Goal: Find specific page/section: Find specific page/section

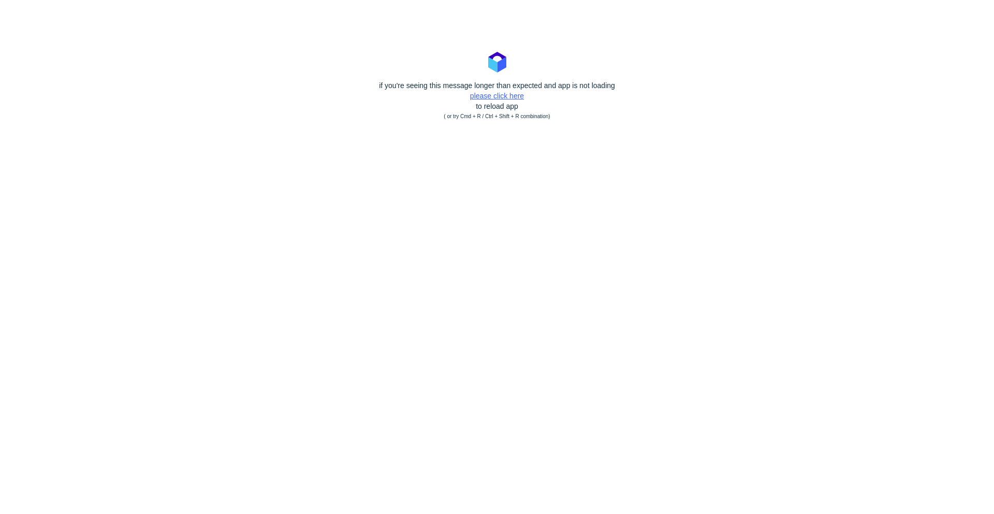
click at [500, 96] on link "please click here" at bounding box center [497, 96] width 54 height 8
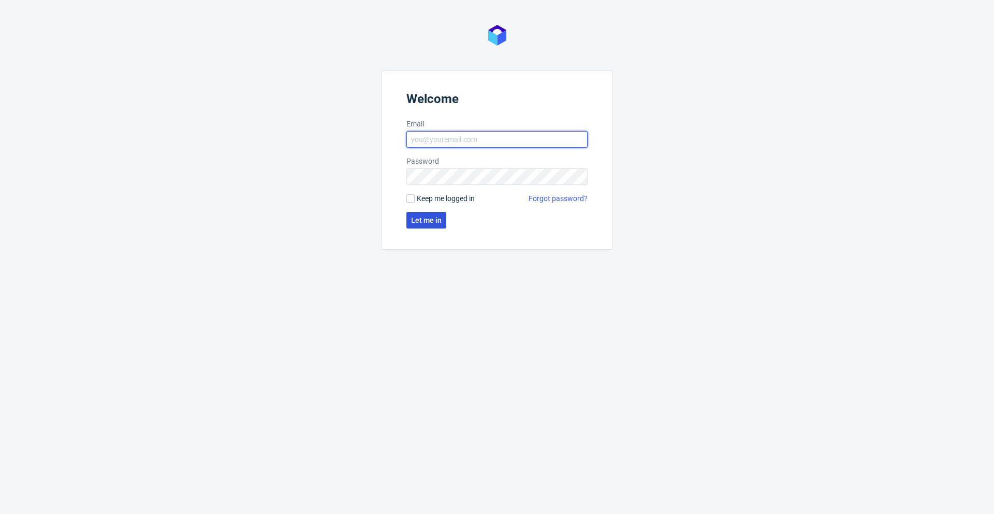
type input "krzysztof.chojnacki@packhelp.com"
click at [428, 221] on span "Let me in" at bounding box center [426, 219] width 31 height 7
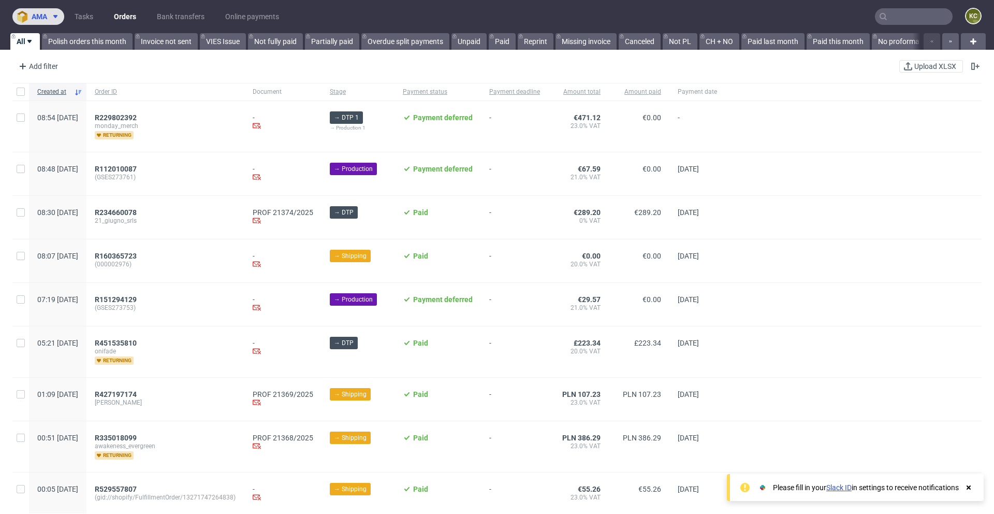
click at [49, 16] on span at bounding box center [53, 16] width 12 height 8
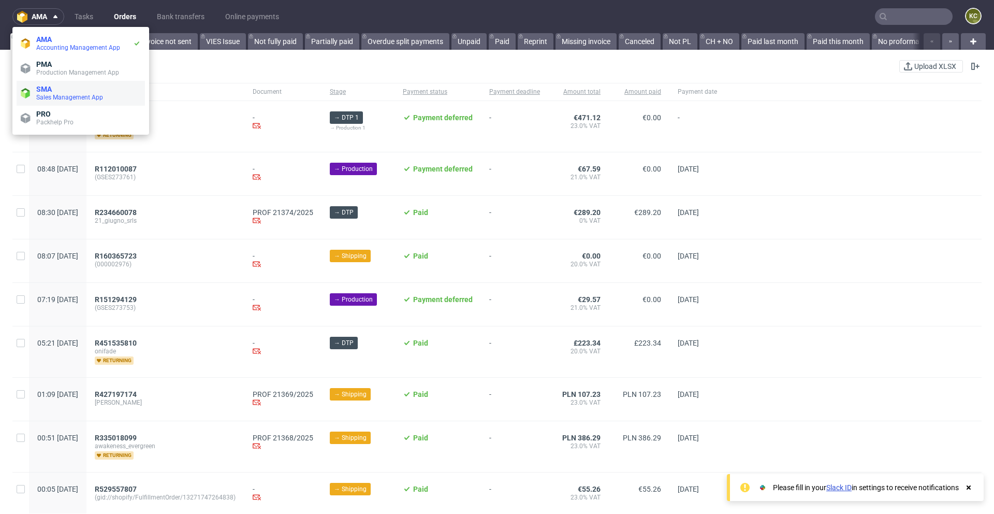
click at [55, 90] on span "SMA" at bounding box center [88, 89] width 105 height 8
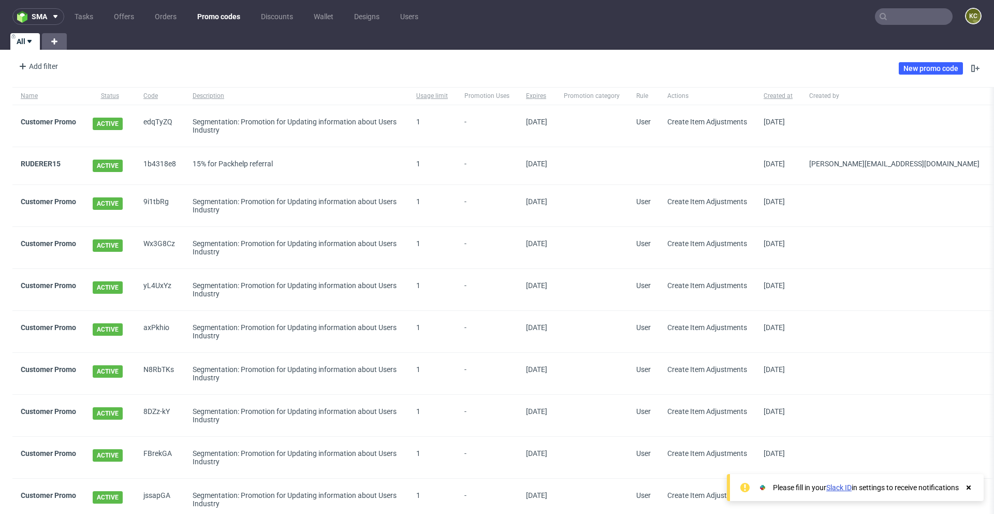
click at [883, 16] on input "text" at bounding box center [914, 16] width 78 height 17
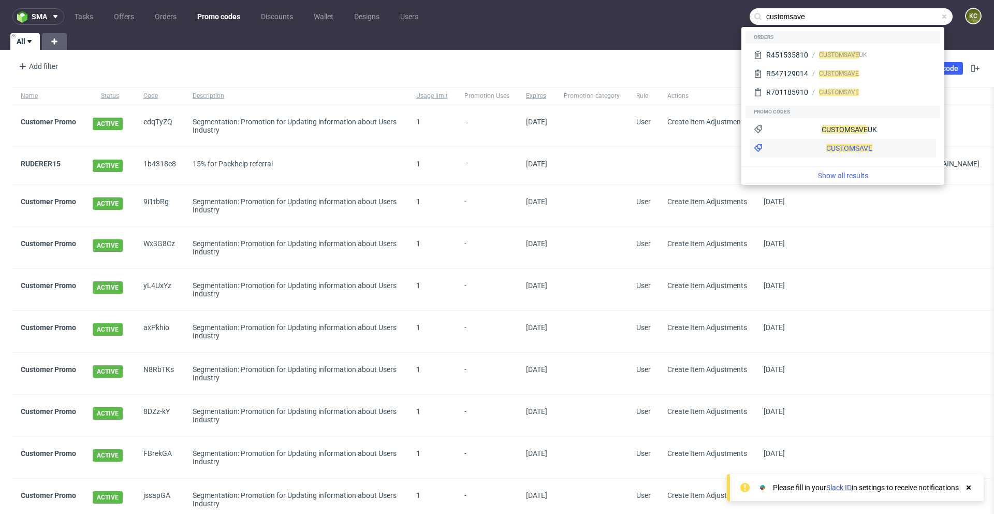
type input "customsave"
click at [814, 148] on div "CUSTOMSAVE" at bounding box center [843, 148] width 186 height 19
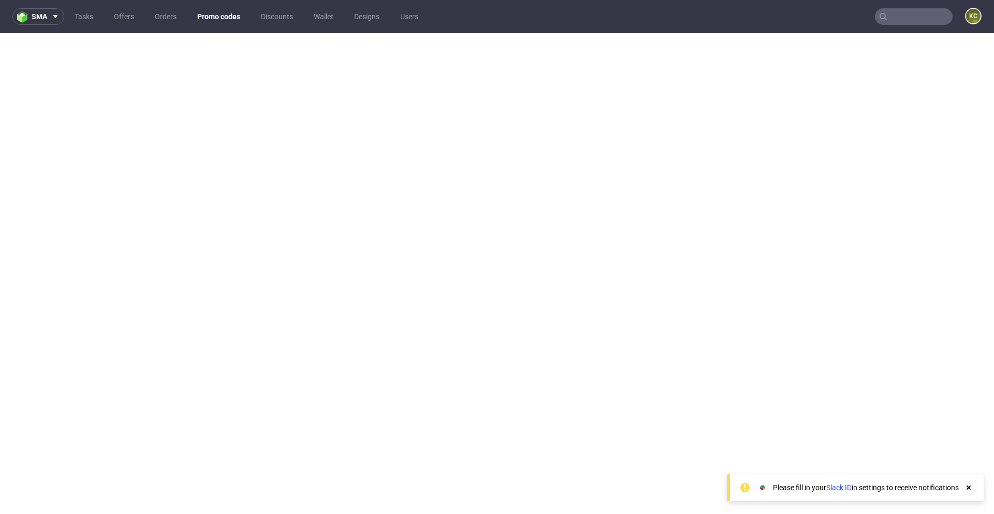
scroll to position [3, 0]
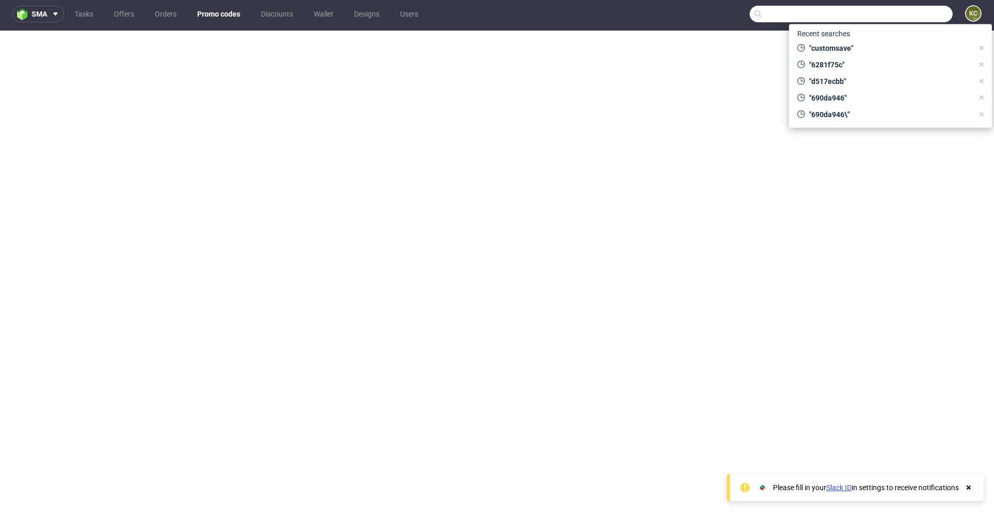
click at [898, 18] on input "text" at bounding box center [851, 14] width 203 height 17
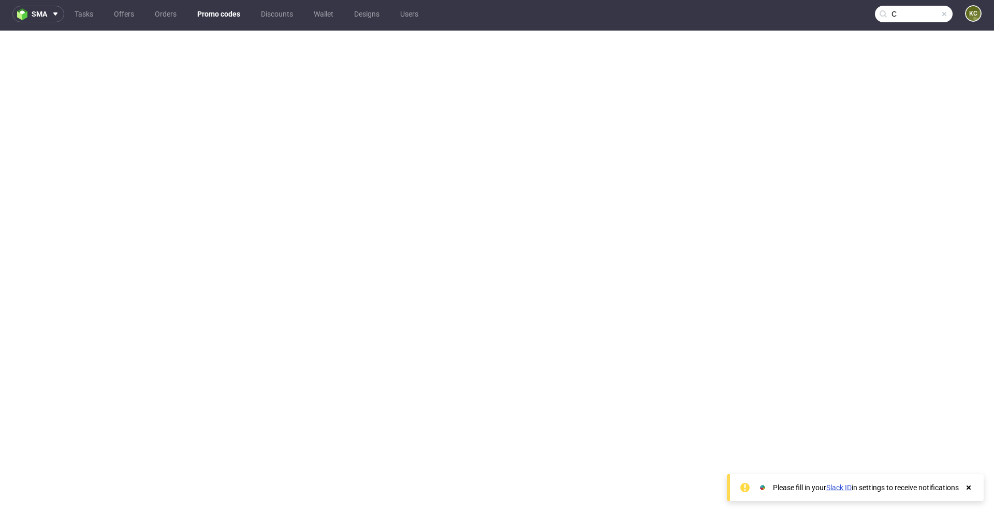
click at [899, 13] on input "C" at bounding box center [914, 14] width 78 height 17
click at [898, 9] on input "C" at bounding box center [851, 14] width 203 height 17
click at [849, 13] on input "C" at bounding box center [851, 14] width 203 height 17
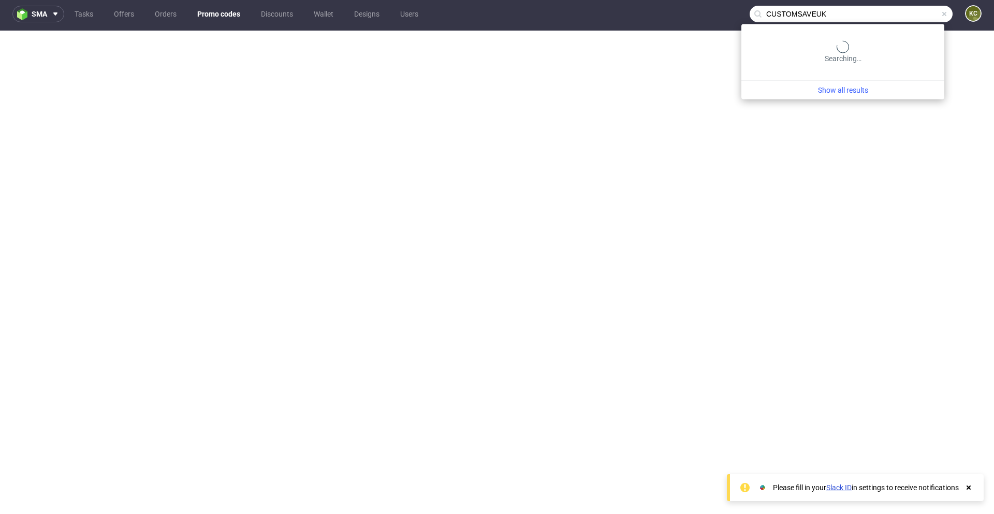
type input "CUSTOMSAVEUK"
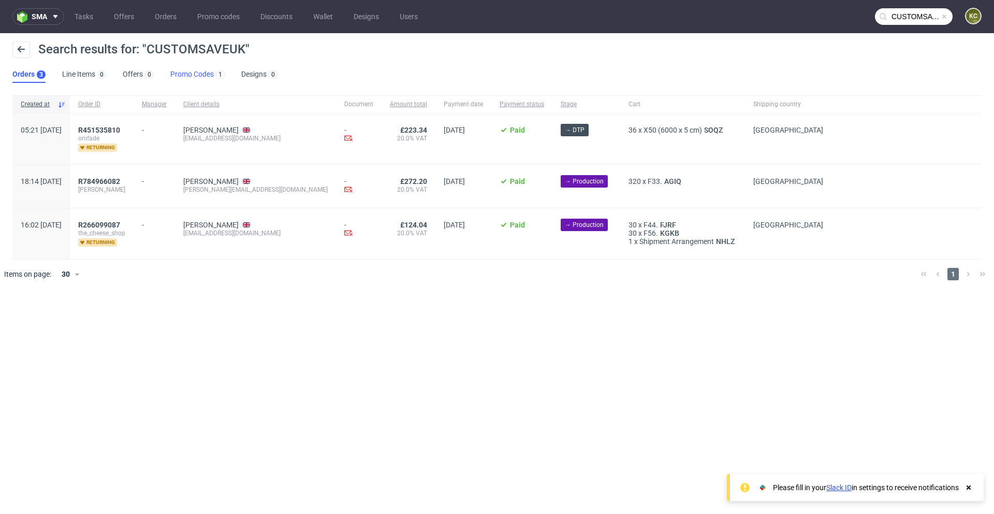
click at [203, 75] on link "Promo Codes 1" at bounding box center [197, 74] width 54 height 17
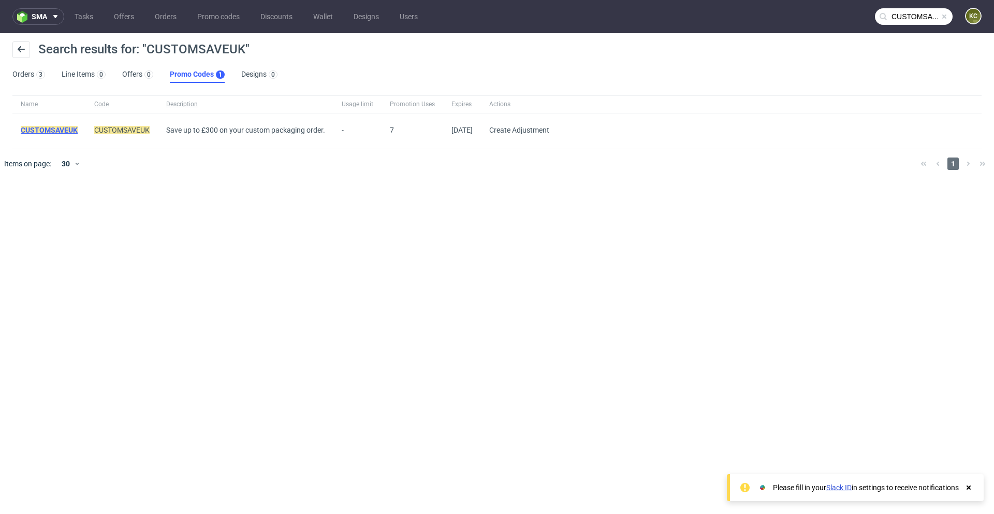
click at [75, 127] on mark "CUSTOMSAVEUK" at bounding box center [49, 130] width 57 height 8
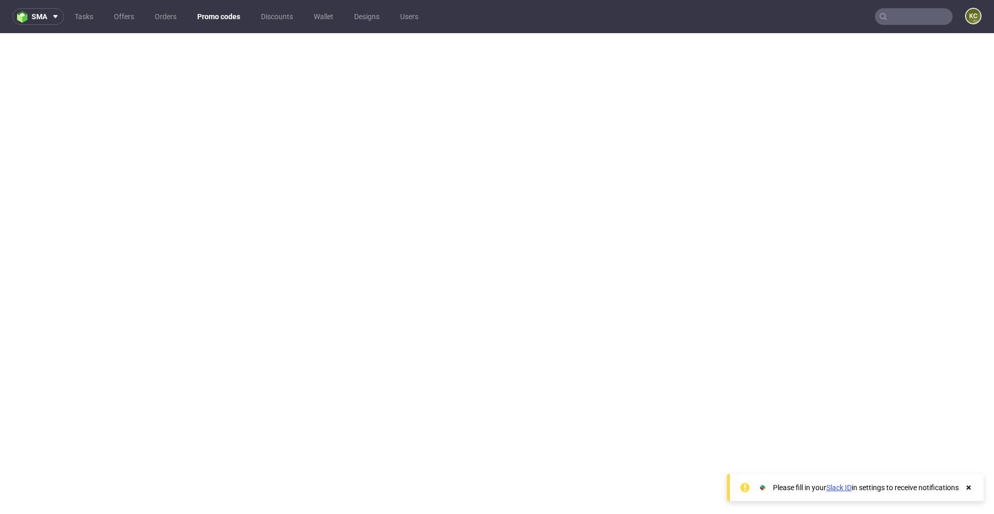
scroll to position [3, 0]
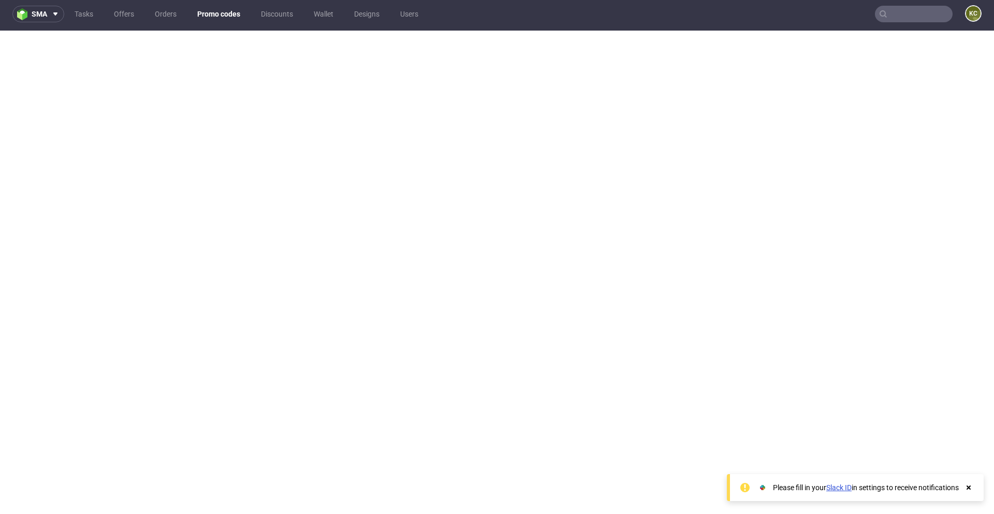
click at [906, 19] on input "text" at bounding box center [914, 14] width 78 height 17
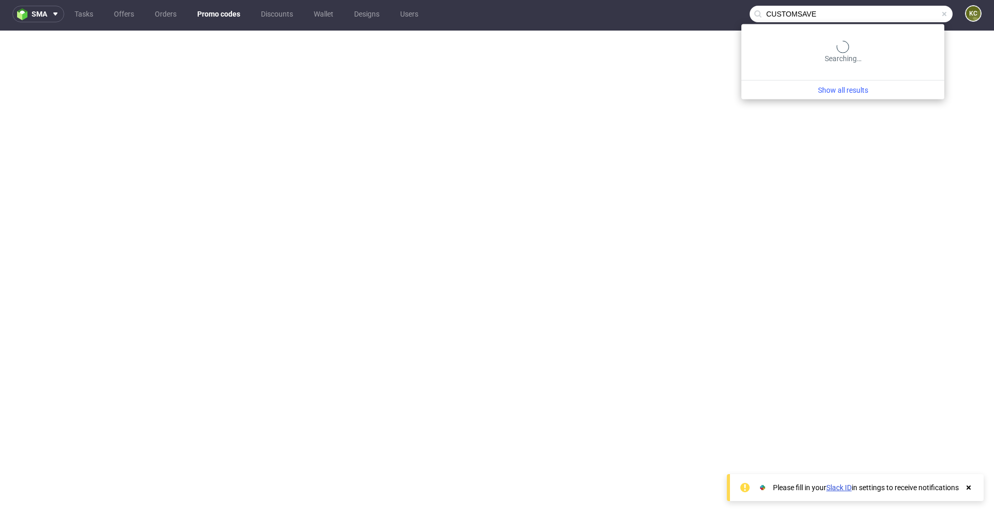
type input "CUSTOMSAVE"
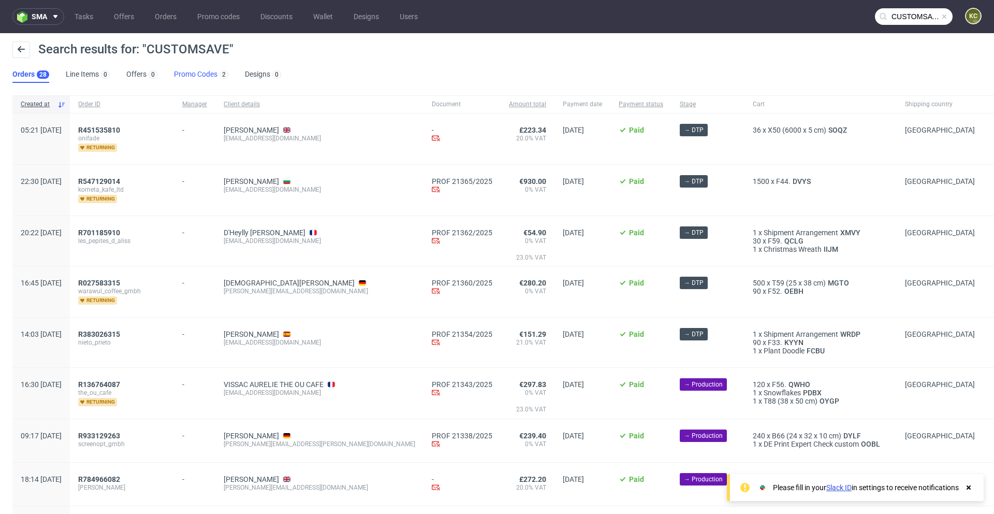
click at [200, 70] on link "Promo Codes 2" at bounding box center [201, 74] width 54 height 17
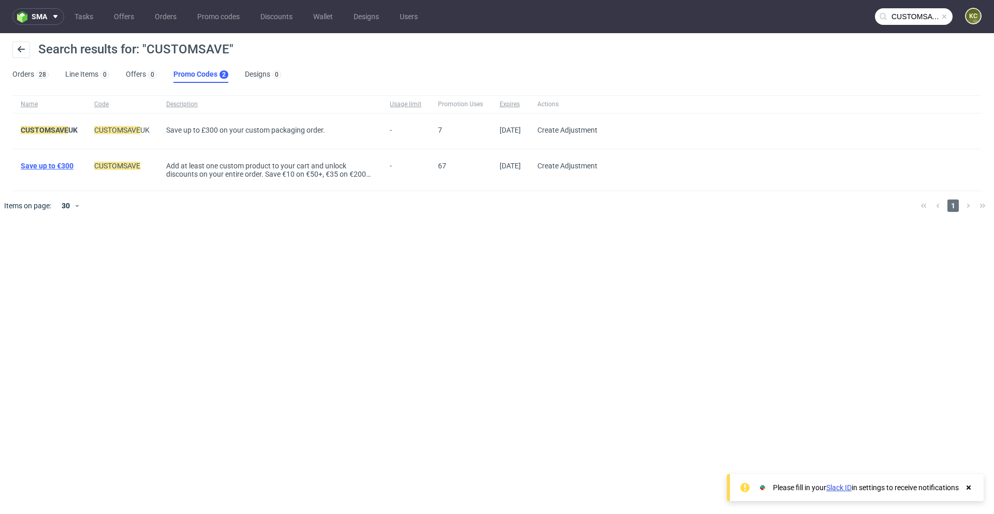
click at [48, 168] on link "Save up to €300" at bounding box center [47, 166] width 53 height 8
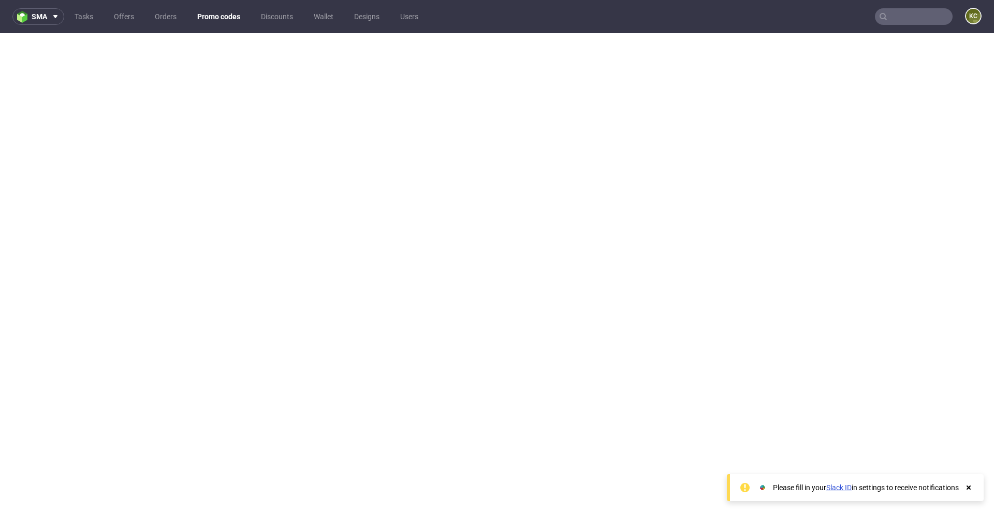
scroll to position [3, 0]
